Goal: Communication & Community: Answer question/provide support

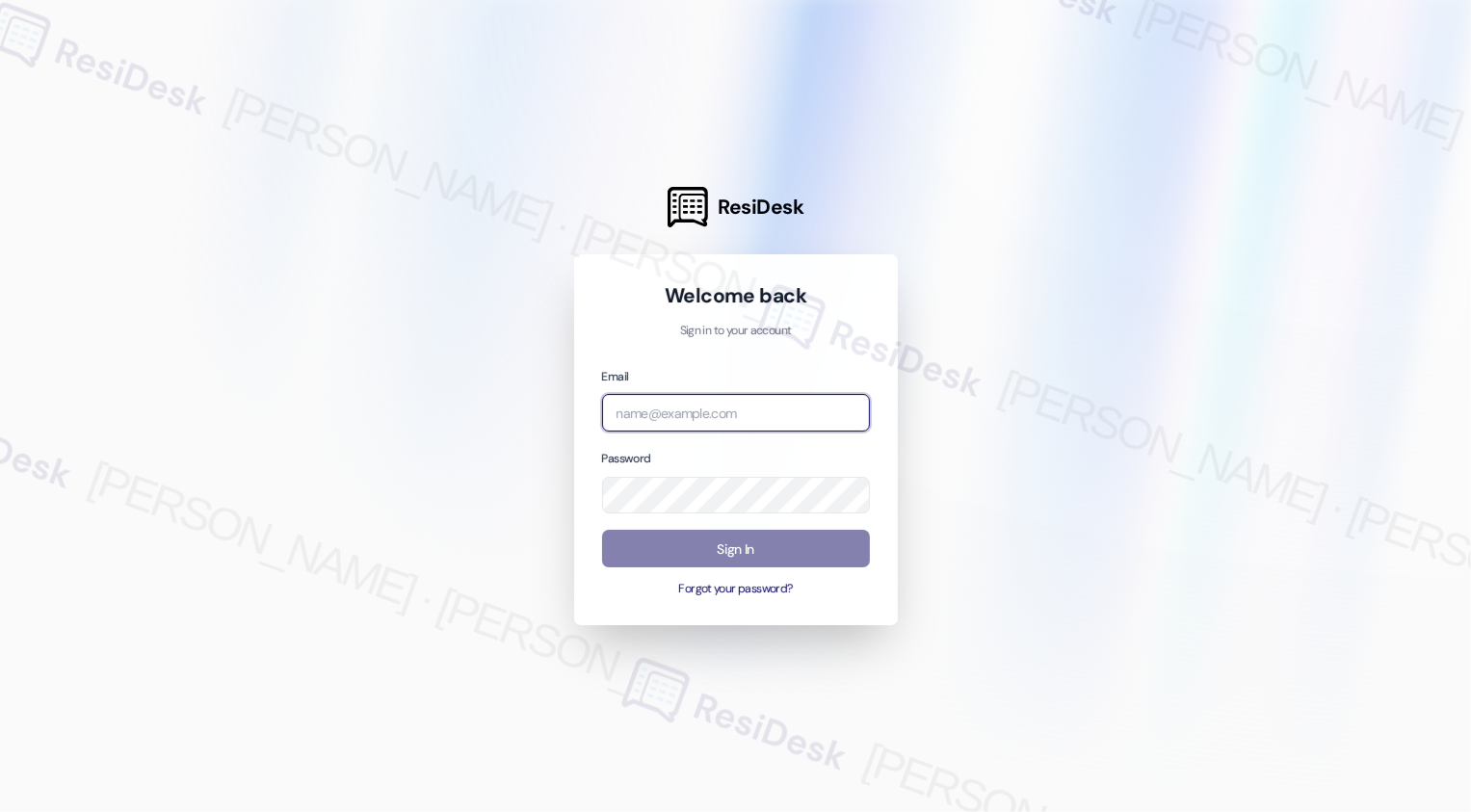
click at [644, 418] on input "email" at bounding box center [736, 413] width 268 height 38
type input "[EMAIL_ADDRESS][PERSON_NAME][PERSON_NAME][DOMAIN_NAME]"
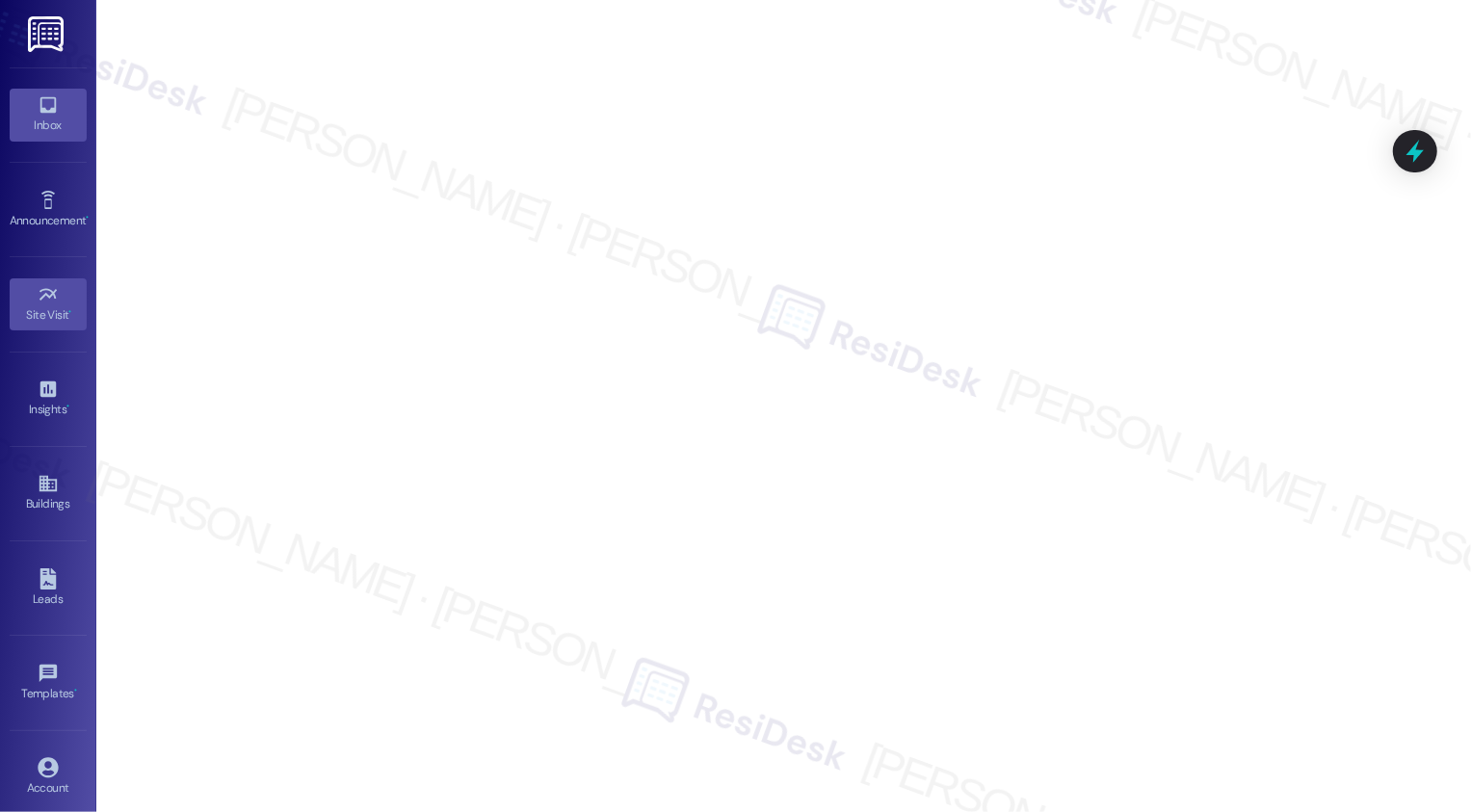
click at [21, 108] on link "Inbox" at bounding box center [49, 114] width 78 height 52
click at [58, 110] on link "Inbox" at bounding box center [49, 114] width 78 height 52
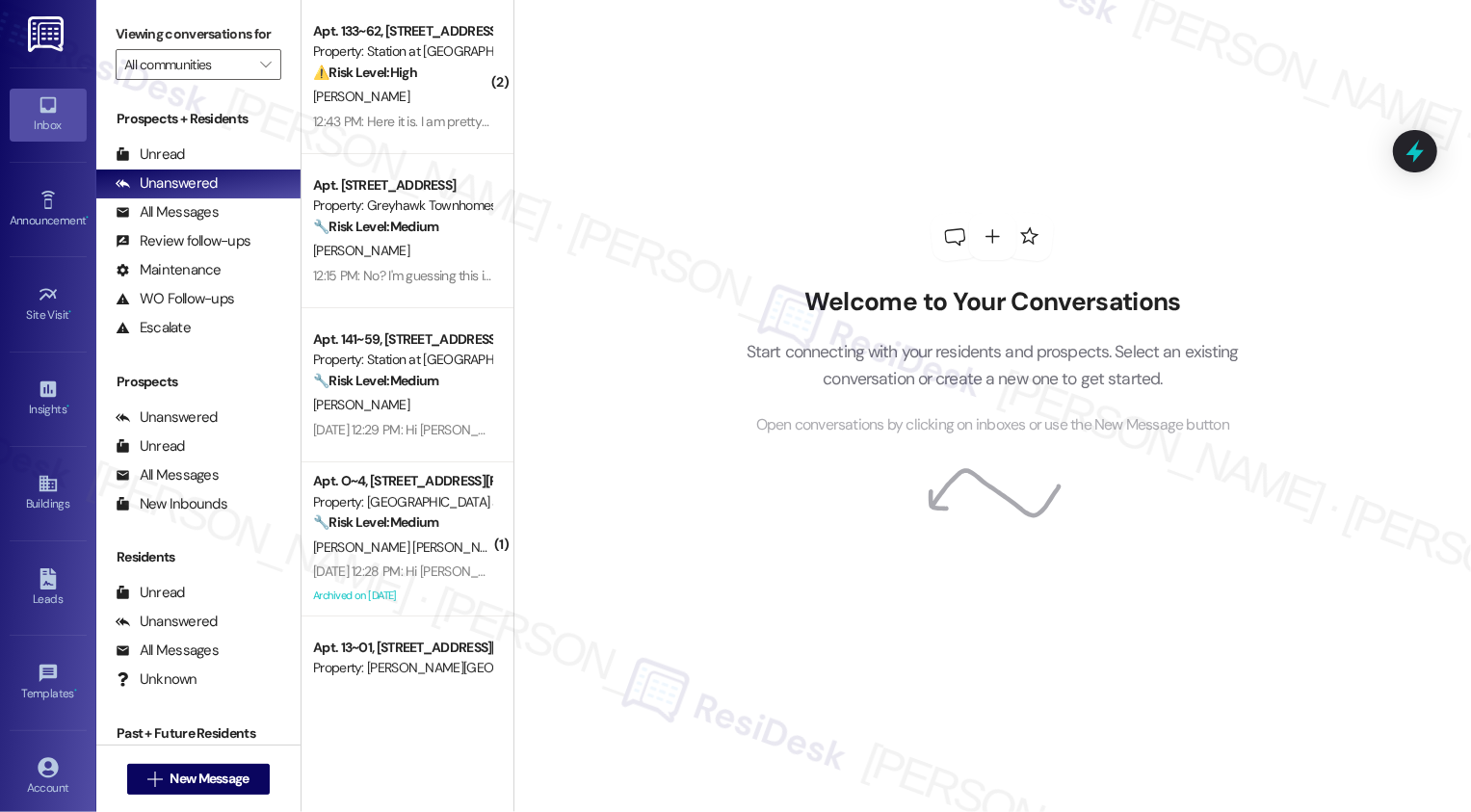
click at [675, 409] on div "Welcome to Your Conversations Start connecting with your residents and prospect…" at bounding box center [993, 406] width 958 height 812
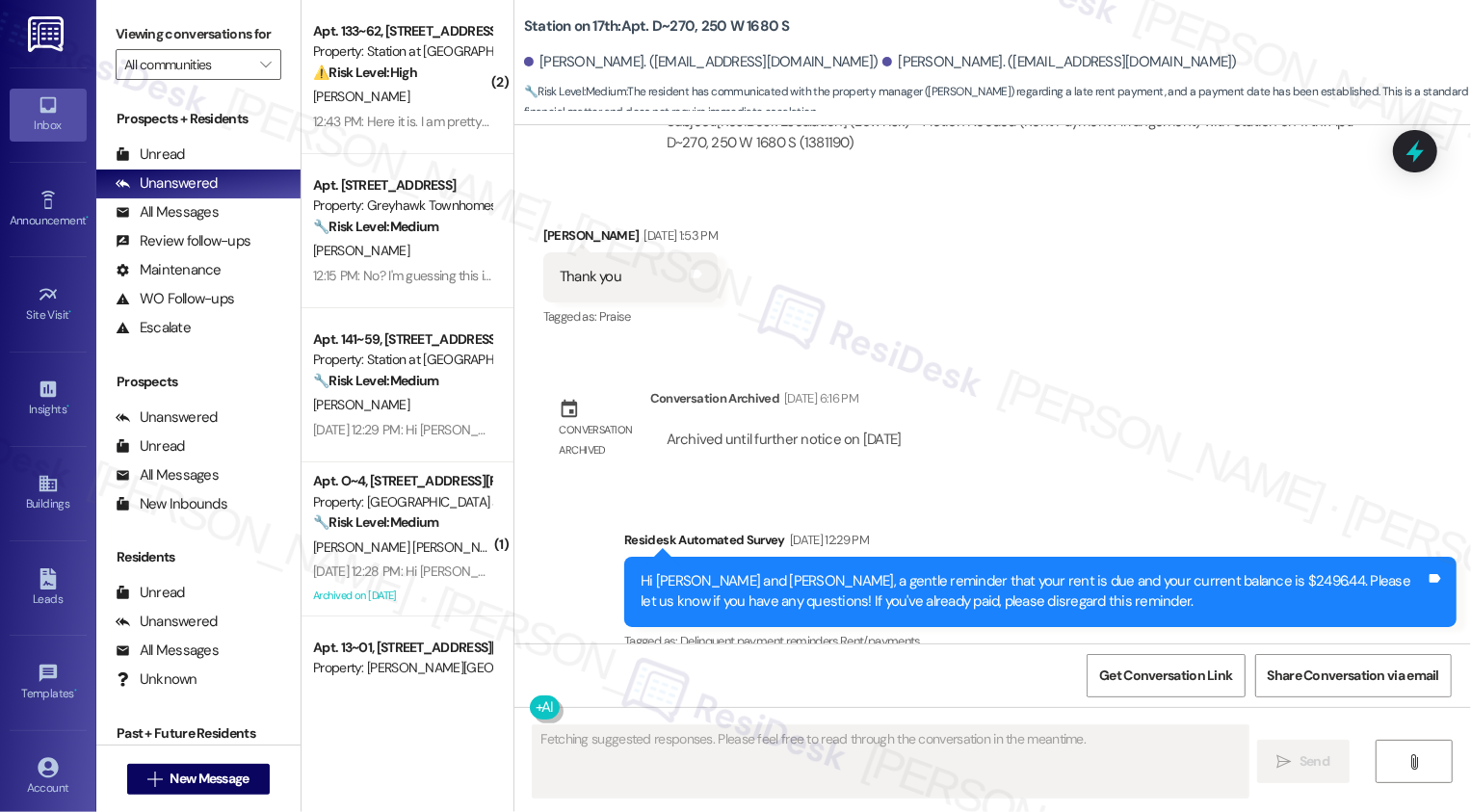
scroll to position [3546, 0]
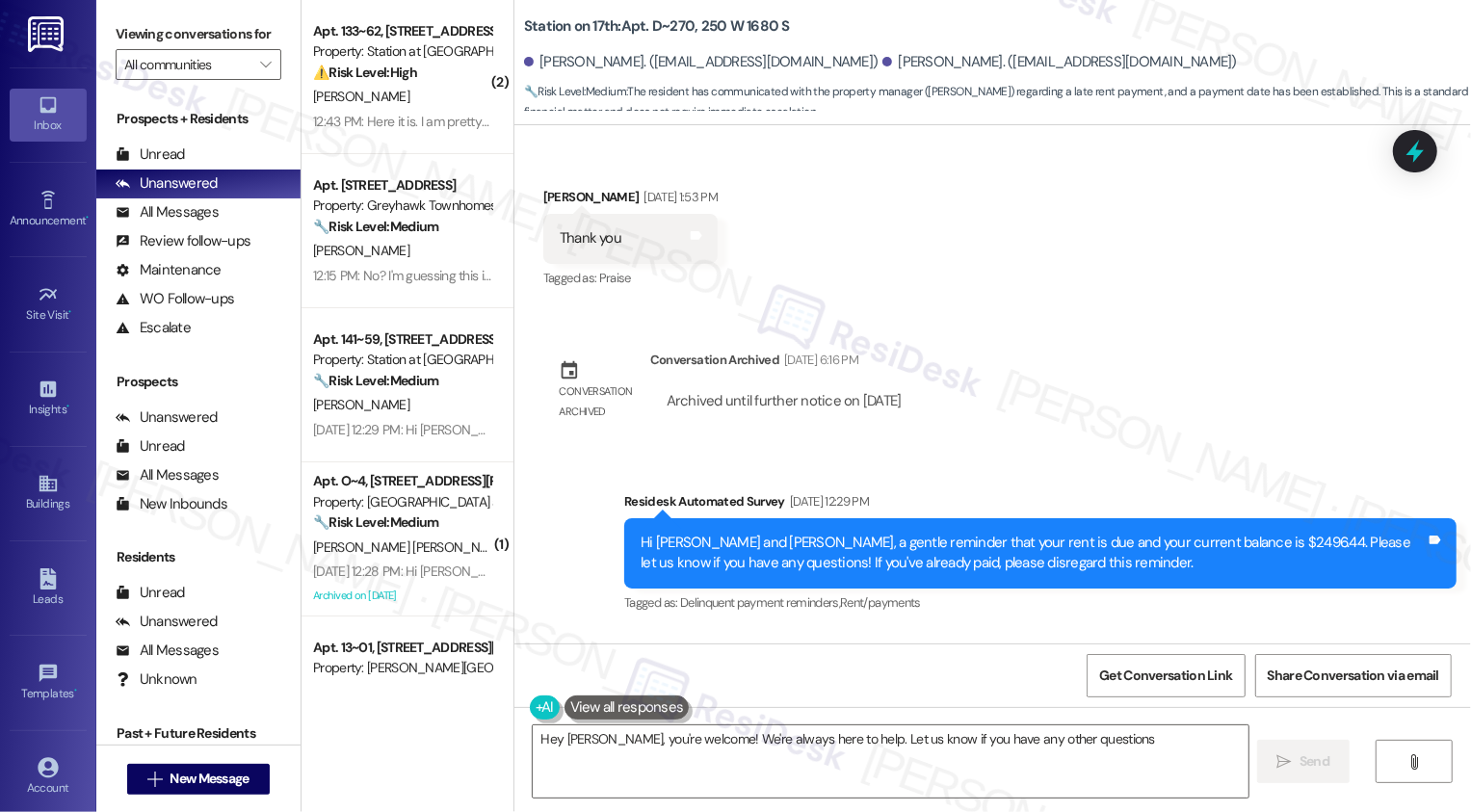
type textarea "Hey [PERSON_NAME], you're welcome! We're always here to help. Let us know if yo…"
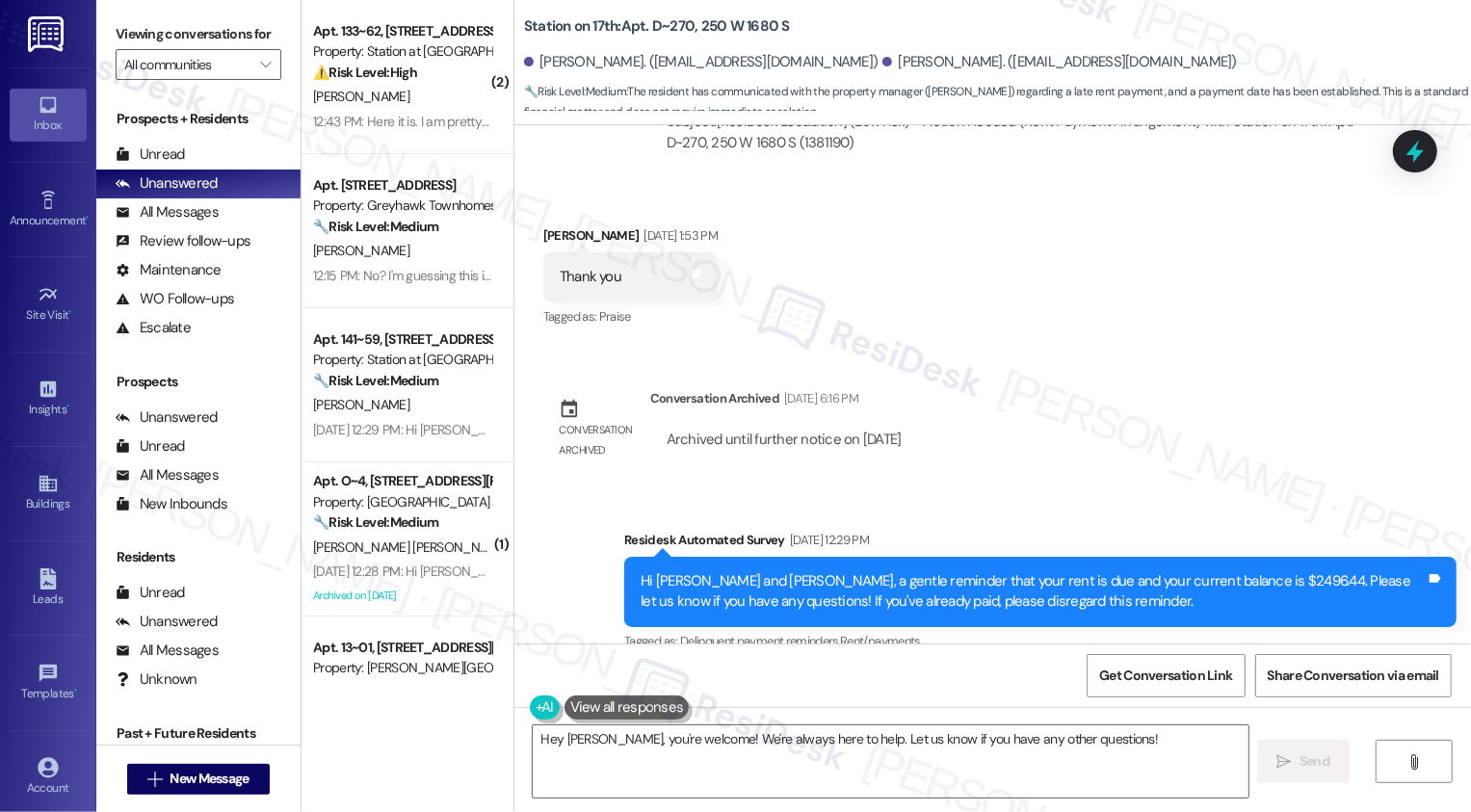
scroll to position [3484, 0]
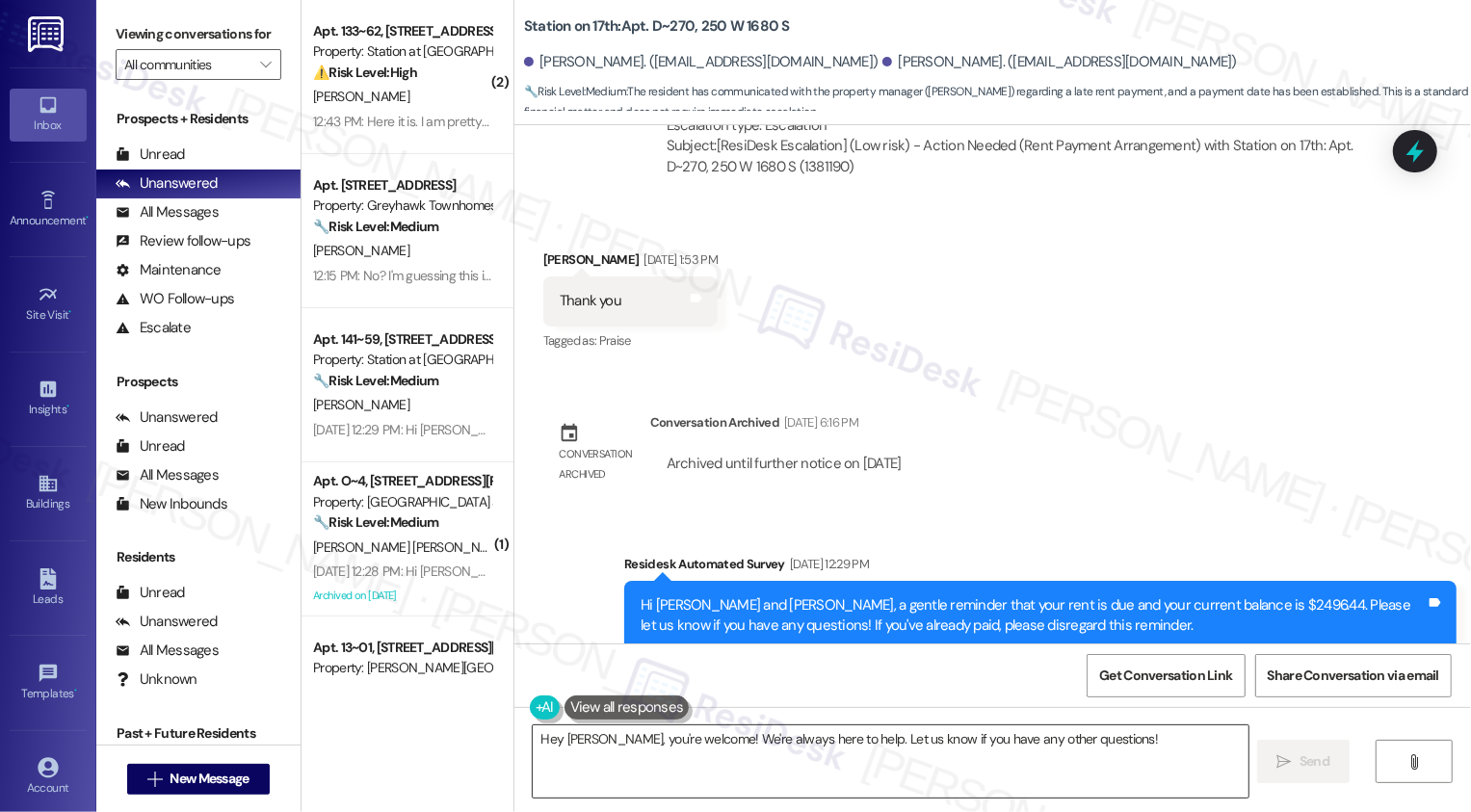
click at [748, 760] on textarea "Hey [PERSON_NAME], you're welcome! We're always here to help. Let us know if yo…" at bounding box center [891, 761] width 716 height 73
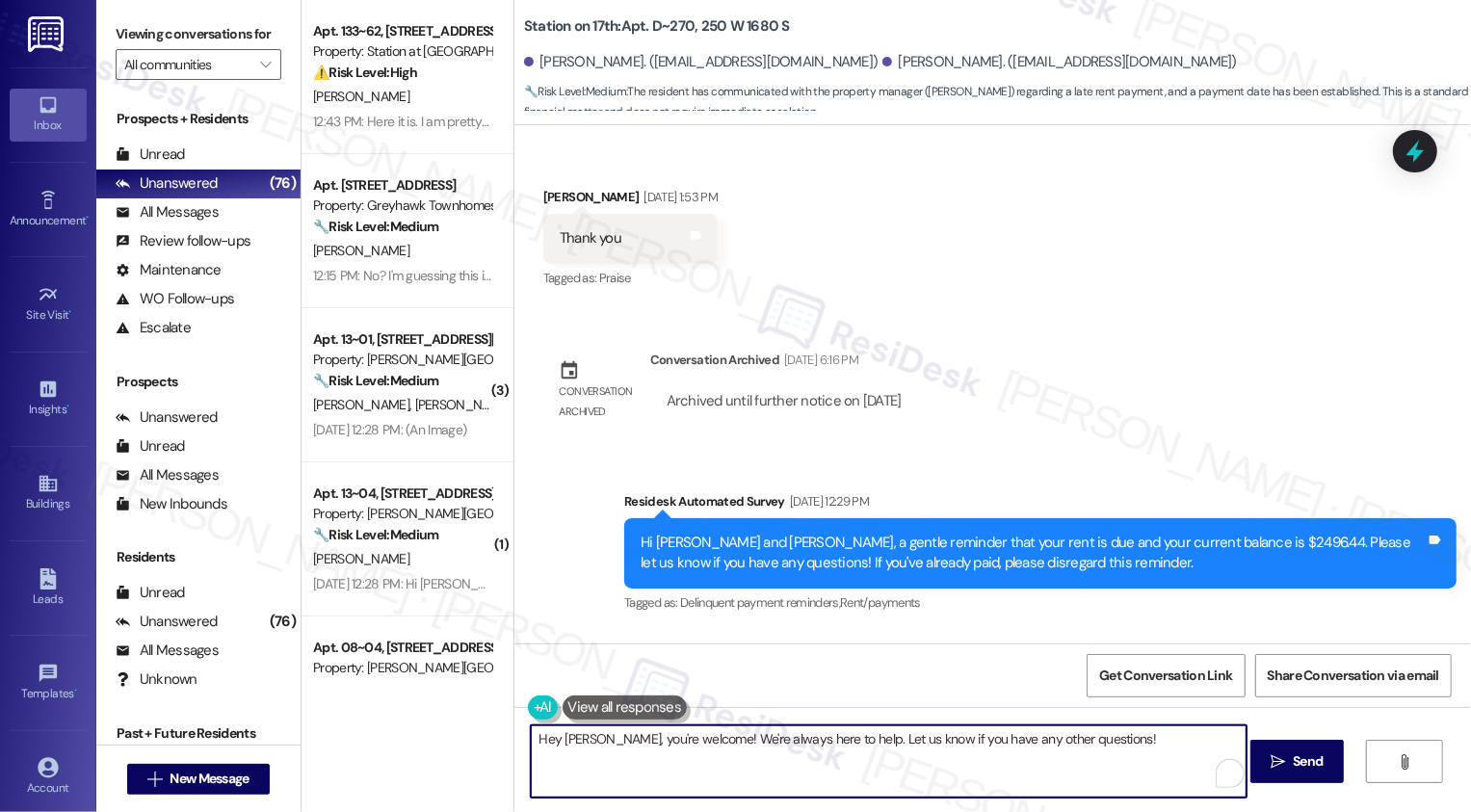
scroll to position [3546, 0]
